Goal: Check status: Check status

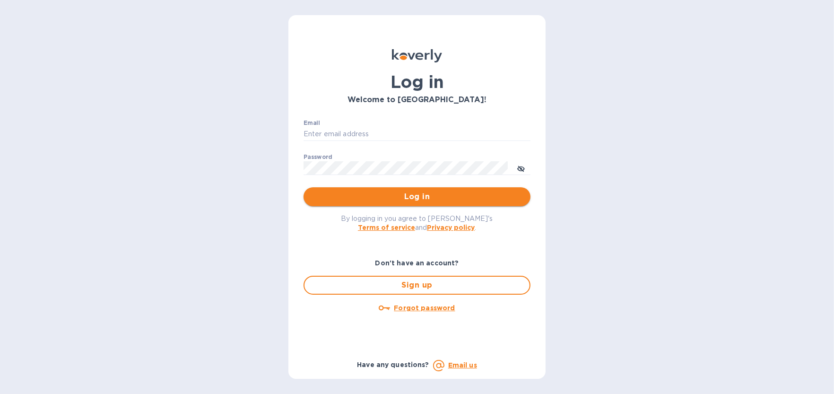
type input "[EMAIL_ADDRESS][DOMAIN_NAME]"
click at [410, 193] on span "Log in" at bounding box center [417, 196] width 212 height 11
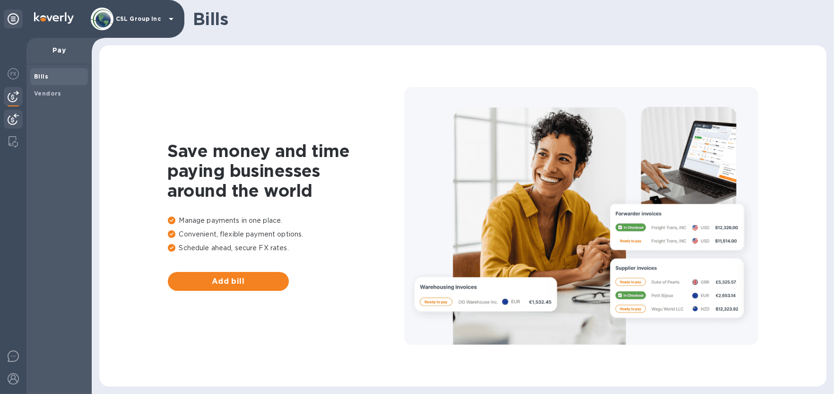
click at [4, 120] on div at bounding box center [13, 120] width 19 height 21
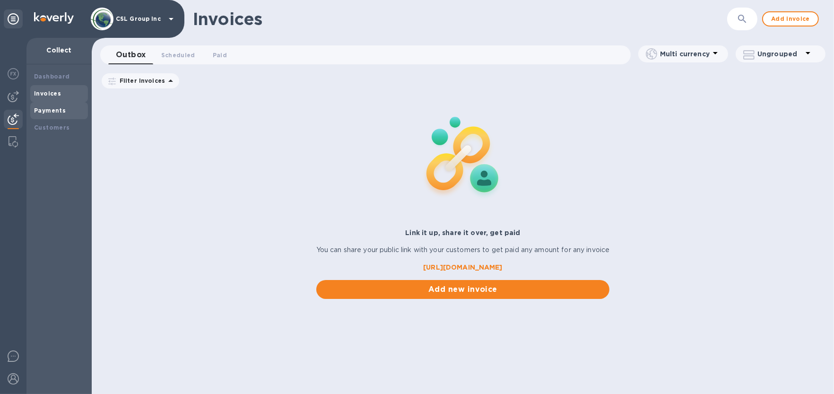
click at [53, 110] on b "Payments" at bounding box center [50, 110] width 32 height 7
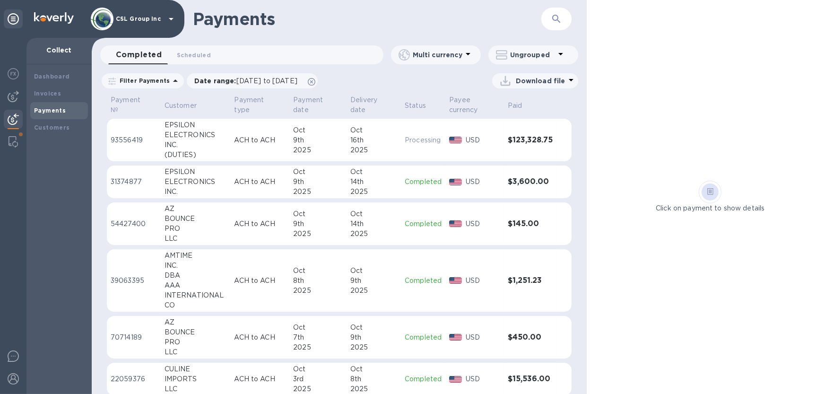
click at [276, 145] on p "ACH to ACH" at bounding box center [260, 140] width 52 height 10
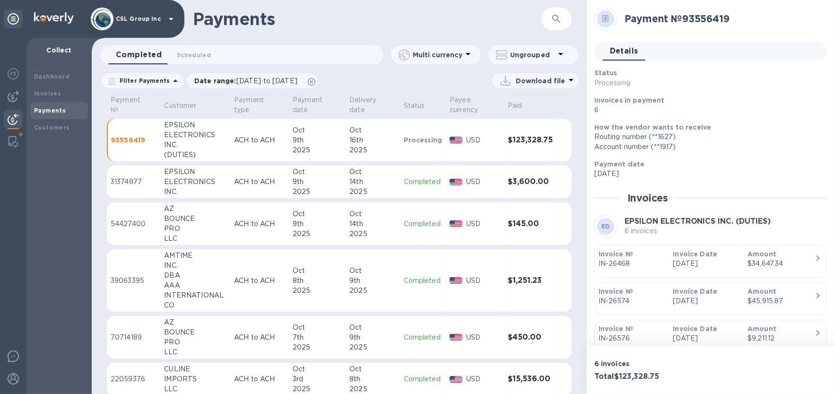
click at [627, 52] on span "Details 0" at bounding box center [624, 50] width 28 height 13
click at [605, 21] on icon at bounding box center [605, 18] width 7 height 7
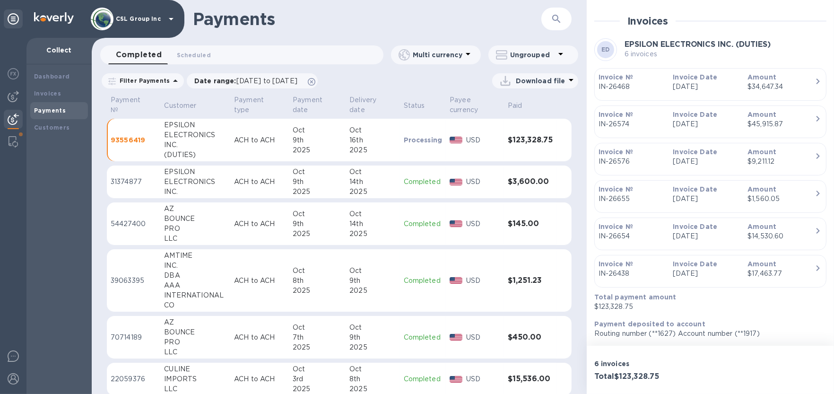
click at [352, 140] on div "16th" at bounding box center [372, 140] width 46 height 10
